Goal: Task Accomplishment & Management: Manage account settings

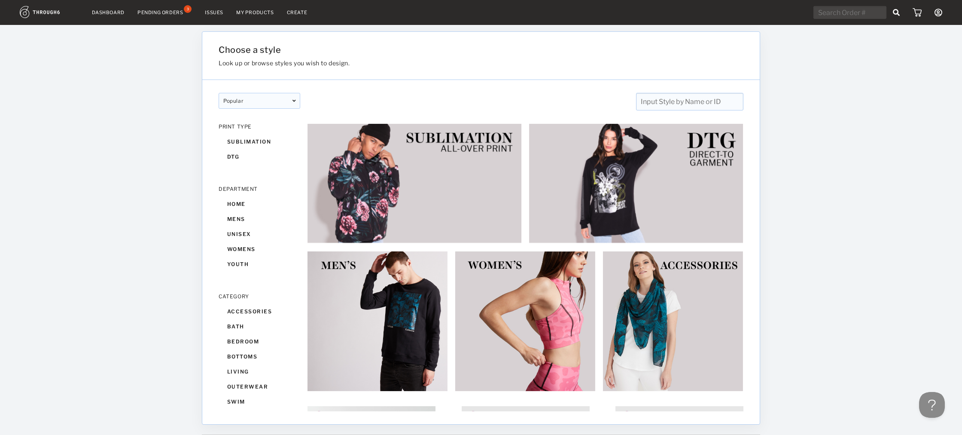
click at [179, 13] on div "Pending Orders" at bounding box center [160, 12] width 46 height 6
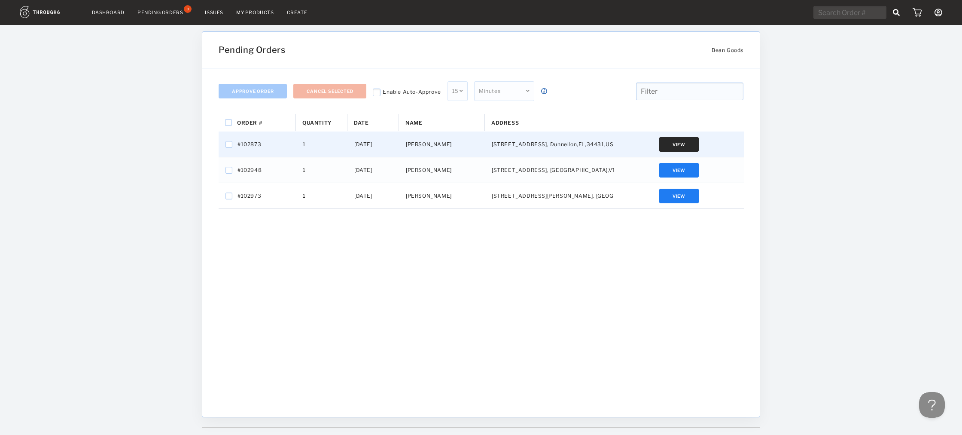
click at [689, 140] on button "View" at bounding box center [679, 144] width 40 height 15
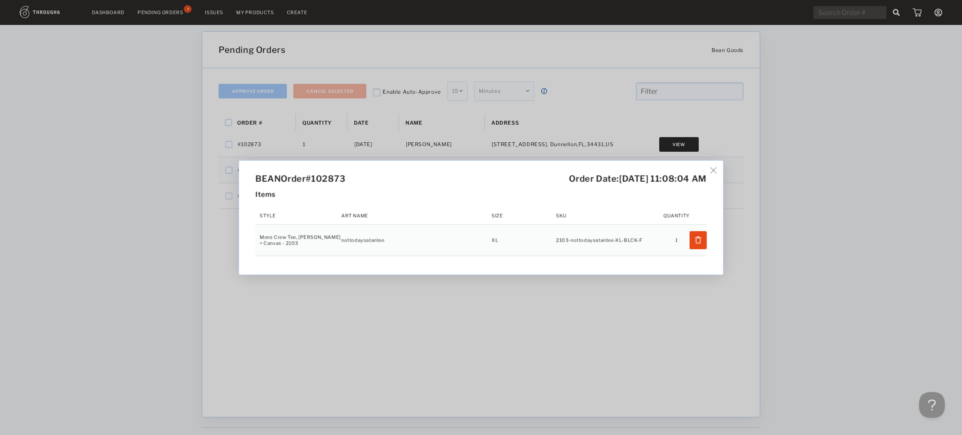
click at [537, 328] on div "BEAN Order #102873 Order Date: [DATE] 11:08:04 AM Items Style Art Name Size SKU…" at bounding box center [481, 217] width 962 height 435
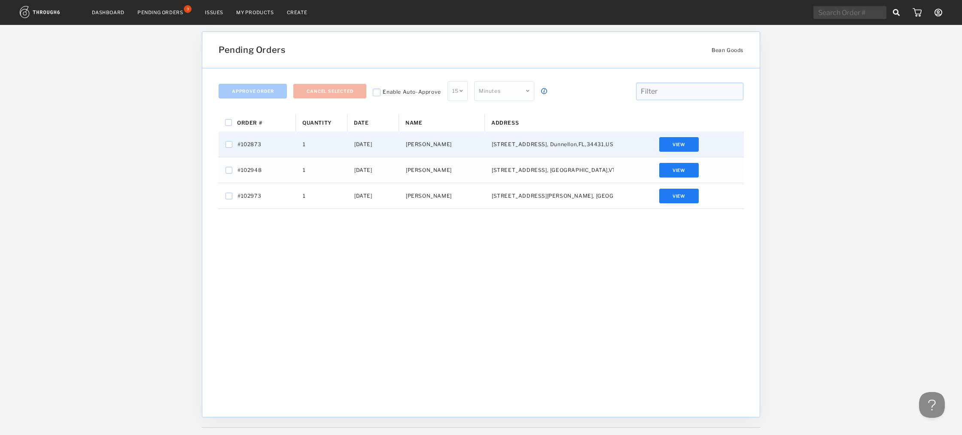
click at [422, 138] on div "[PERSON_NAME]" at bounding box center [442, 143] width 86 height 25
checkbox input "false"
checkbox input "true"
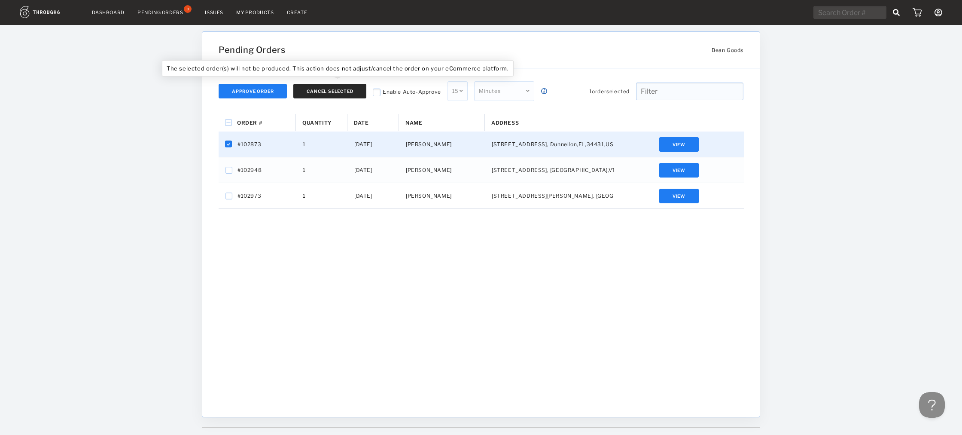
click at [303, 92] on button "Cancel Selected" at bounding box center [329, 91] width 73 height 15
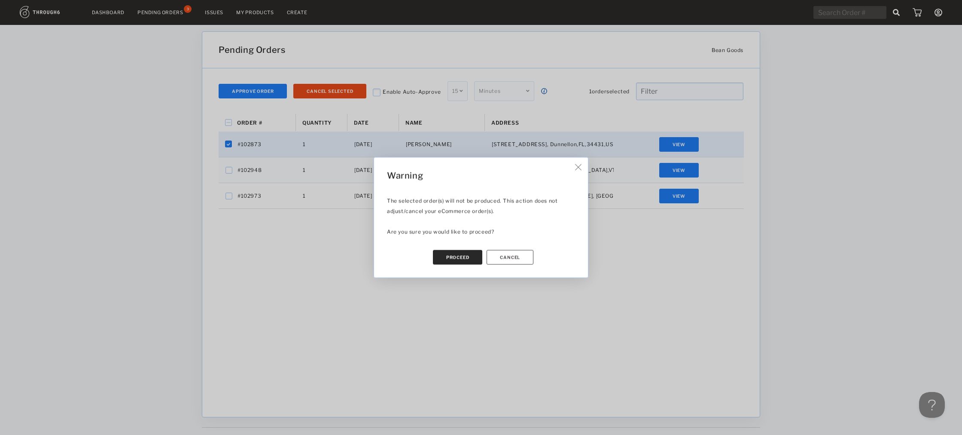
click at [466, 258] on button "Proceed" at bounding box center [458, 257] width 50 height 15
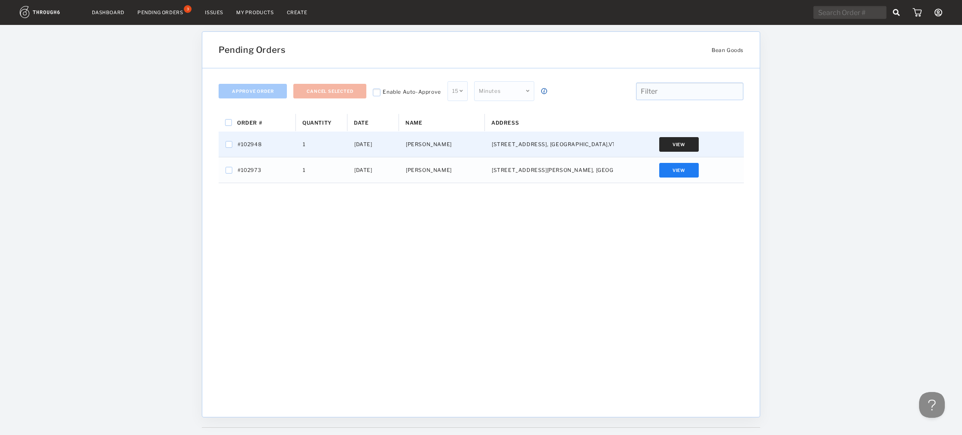
click at [670, 147] on button "View" at bounding box center [679, 144] width 40 height 15
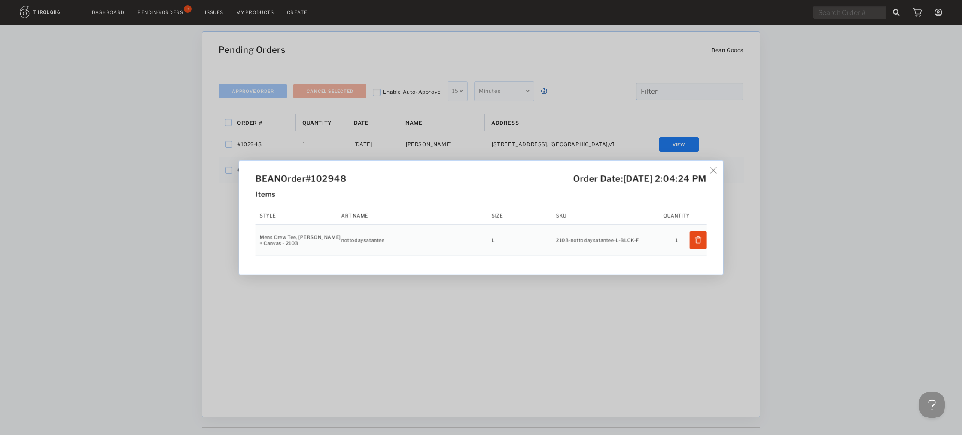
click at [595, 278] on div "BEAN Order #102948 Order Date: [DATE] 2:04:24 PM Items Style Art Name Size SKU …" at bounding box center [481, 217] width 962 height 435
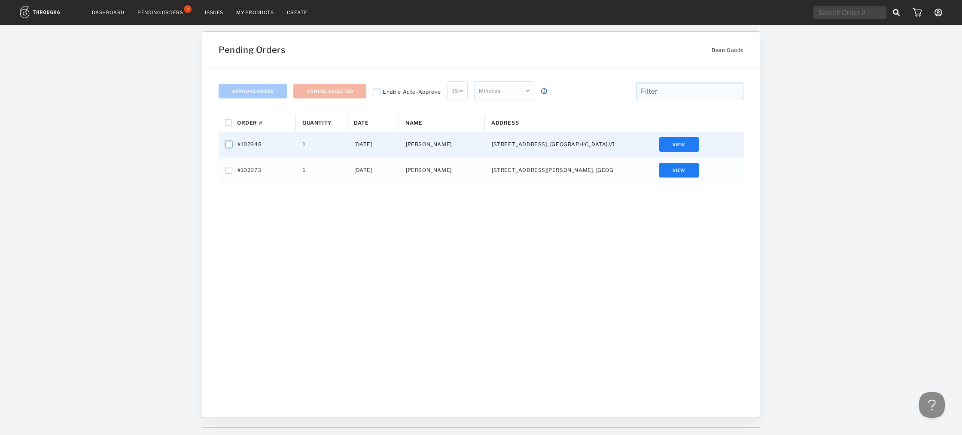
click at [226, 146] on input "Press Space to toggle row selection (unchecked)" at bounding box center [229, 144] width 7 height 7
checkbox input "true"
checkbox input "false"
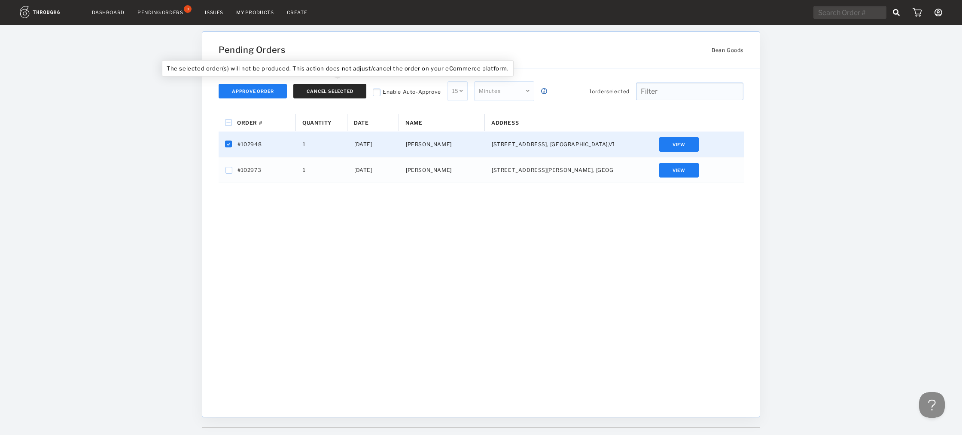
click at [305, 94] on button "Cancel Selected" at bounding box center [329, 91] width 73 height 15
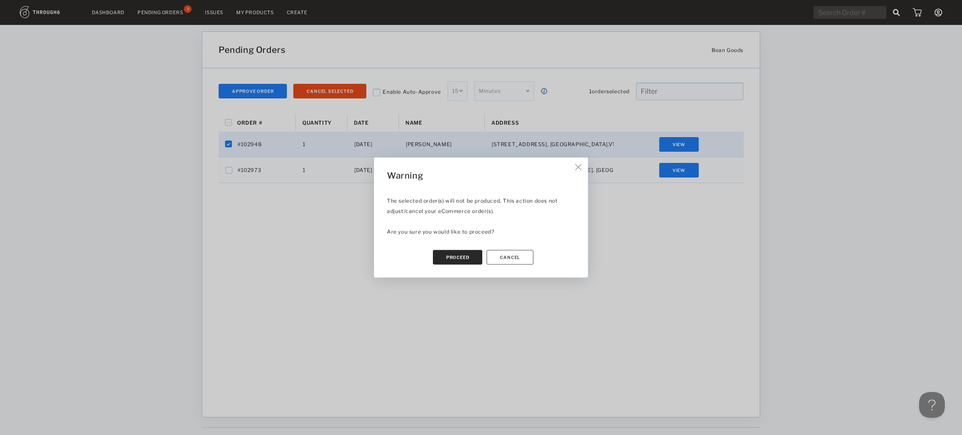
click at [457, 262] on button "Proceed" at bounding box center [458, 257] width 50 height 15
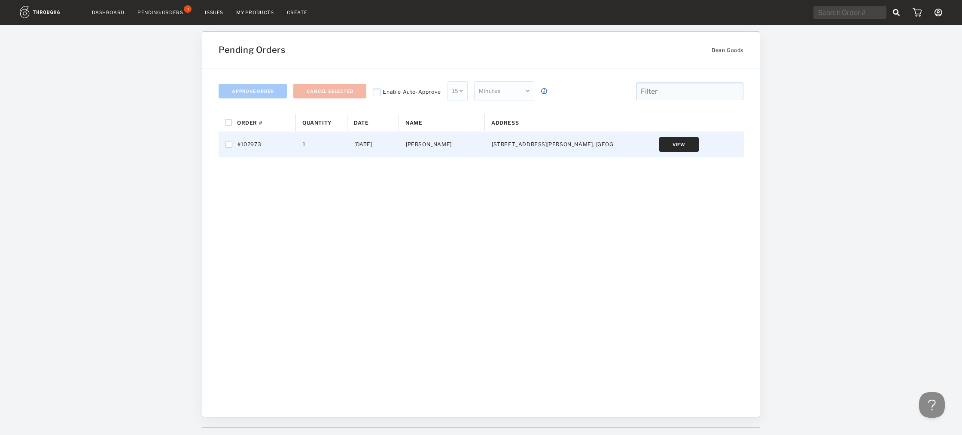
click at [668, 141] on button "View" at bounding box center [679, 144] width 40 height 15
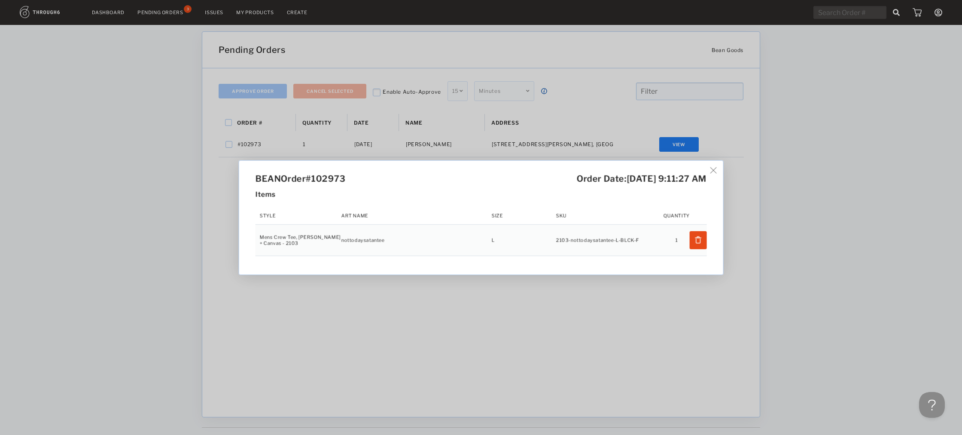
drag, startPoint x: 699, startPoint y: 299, endPoint x: 550, endPoint y: 198, distance: 180.1
click at [699, 299] on div "BEAN Order #102973 Order Date: 9/7/25, 9:11:27 AM Items Style Art Name Size SKU…" at bounding box center [481, 217] width 962 height 435
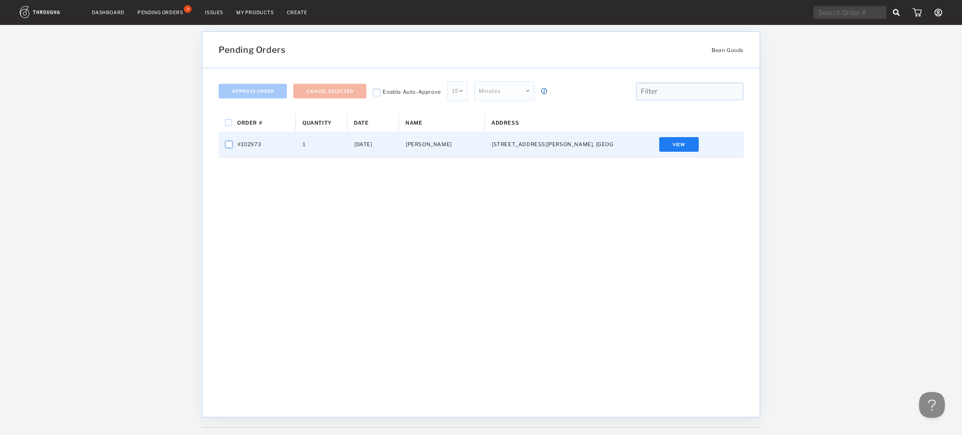
click at [228, 142] on input "Press Space to toggle row selection (unchecked)" at bounding box center [229, 144] width 7 height 7
checkbox input "true"
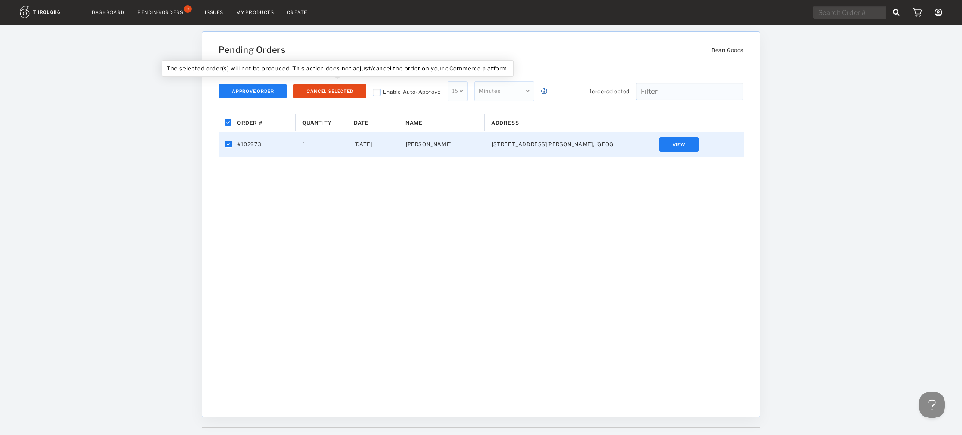
click at [324, 83] on div "Cancel Selected" at bounding box center [332, 91] width 79 height 20
click at [327, 85] on button "Cancel Selected" at bounding box center [329, 91] width 73 height 15
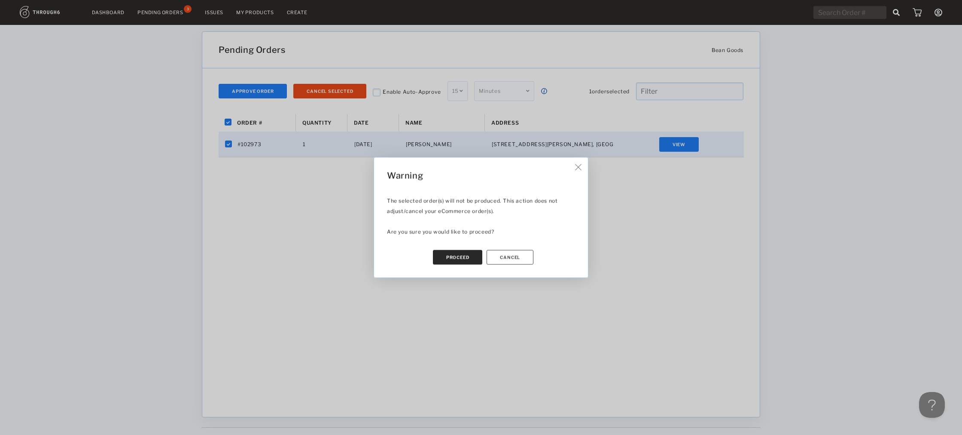
click at [461, 256] on button "Proceed" at bounding box center [458, 257] width 50 height 15
